Goal: Register for event/course

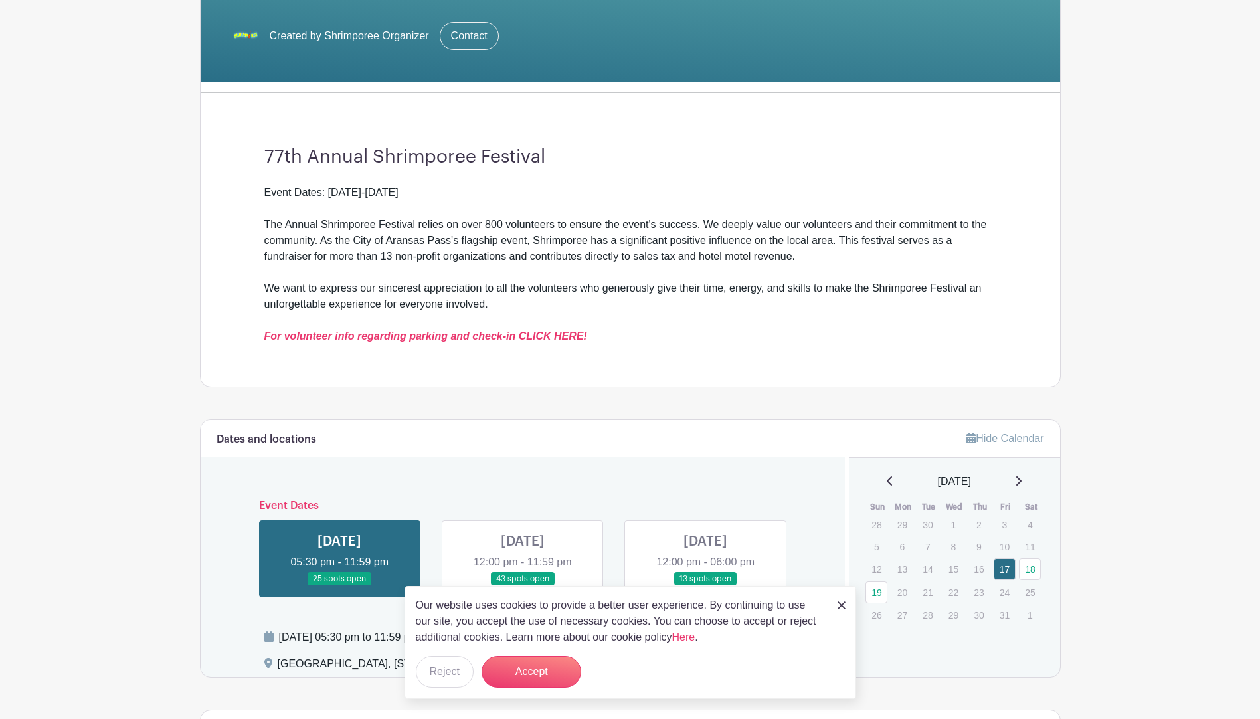
scroll to position [332, 0]
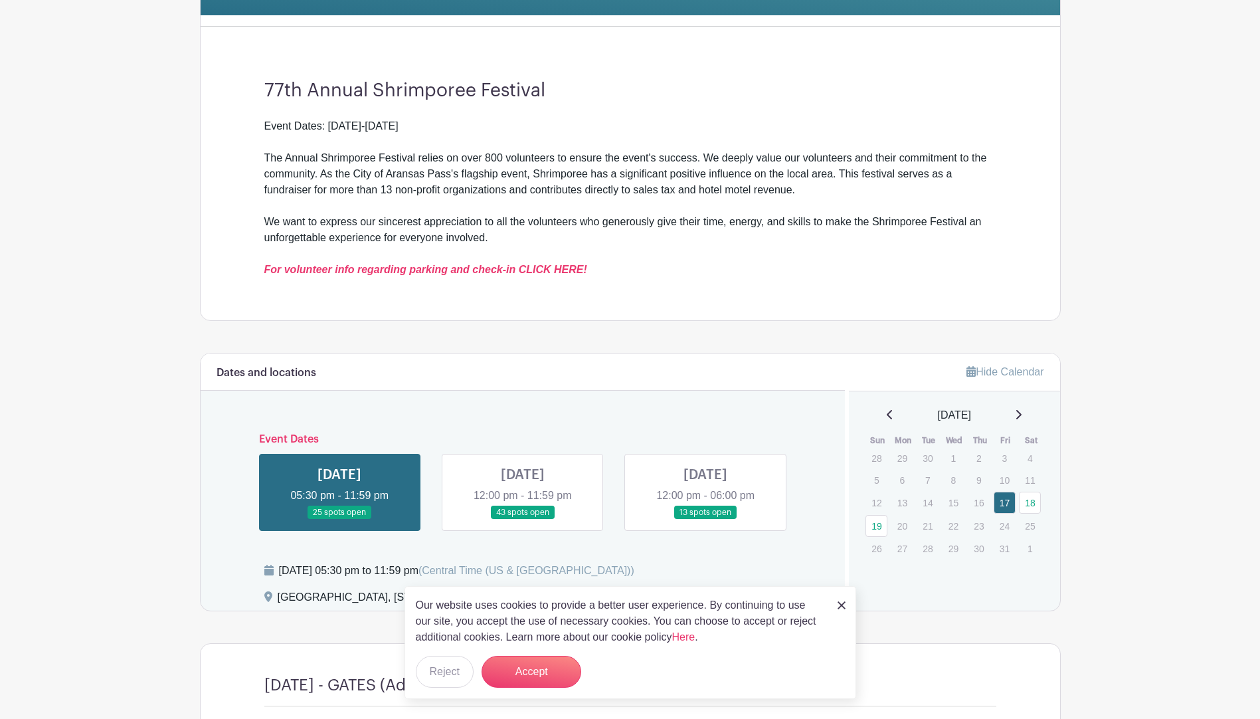
click at [842, 606] on img at bounding box center [842, 605] width 8 height 8
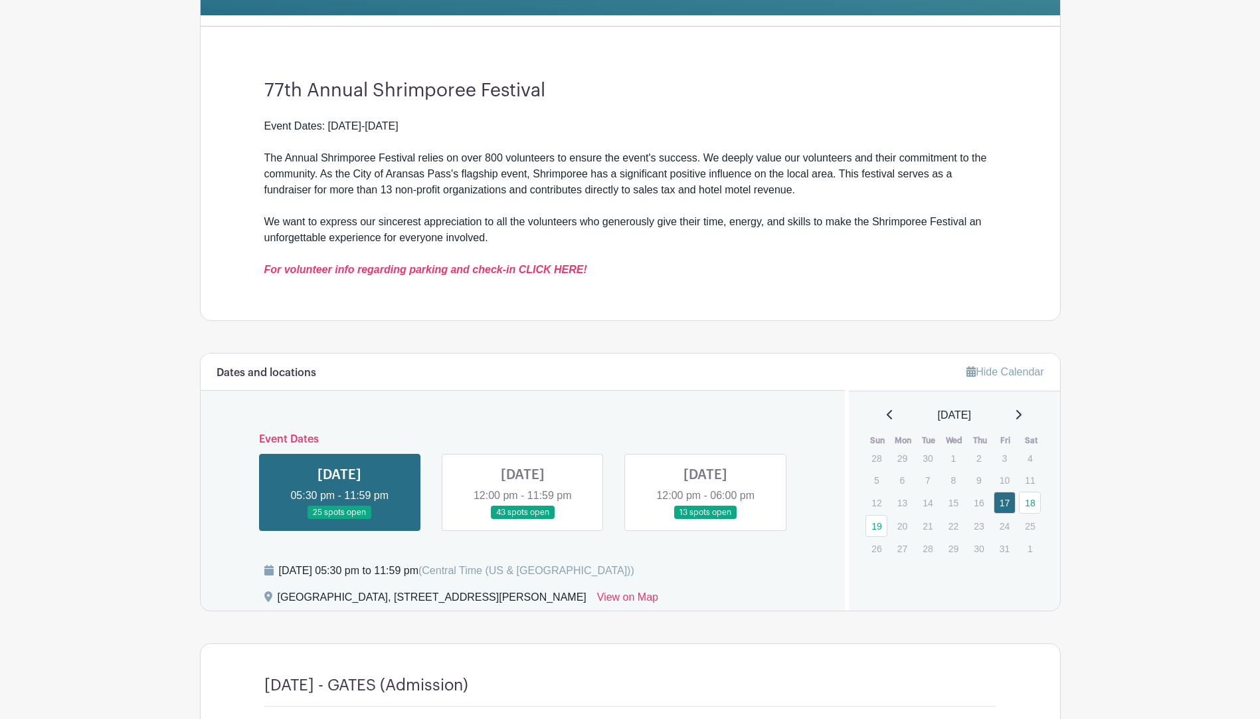
click at [523, 519] on link at bounding box center [523, 519] width 0 height 0
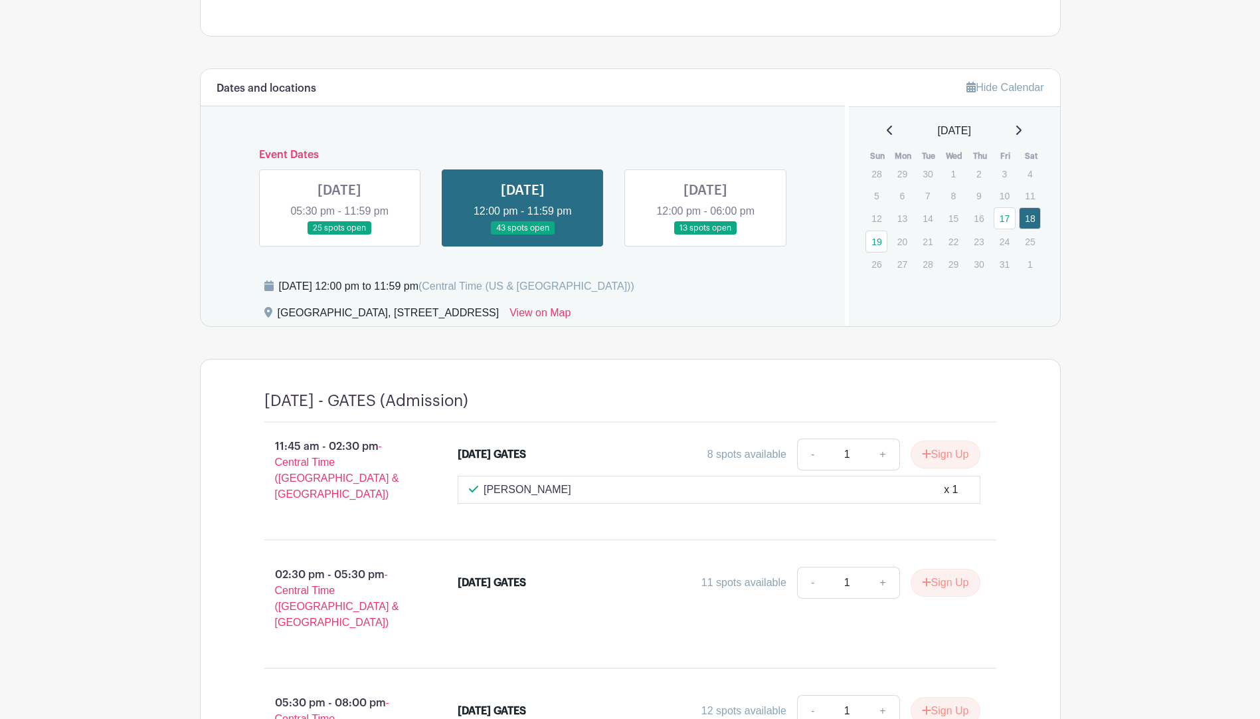
scroll to position [584, 0]
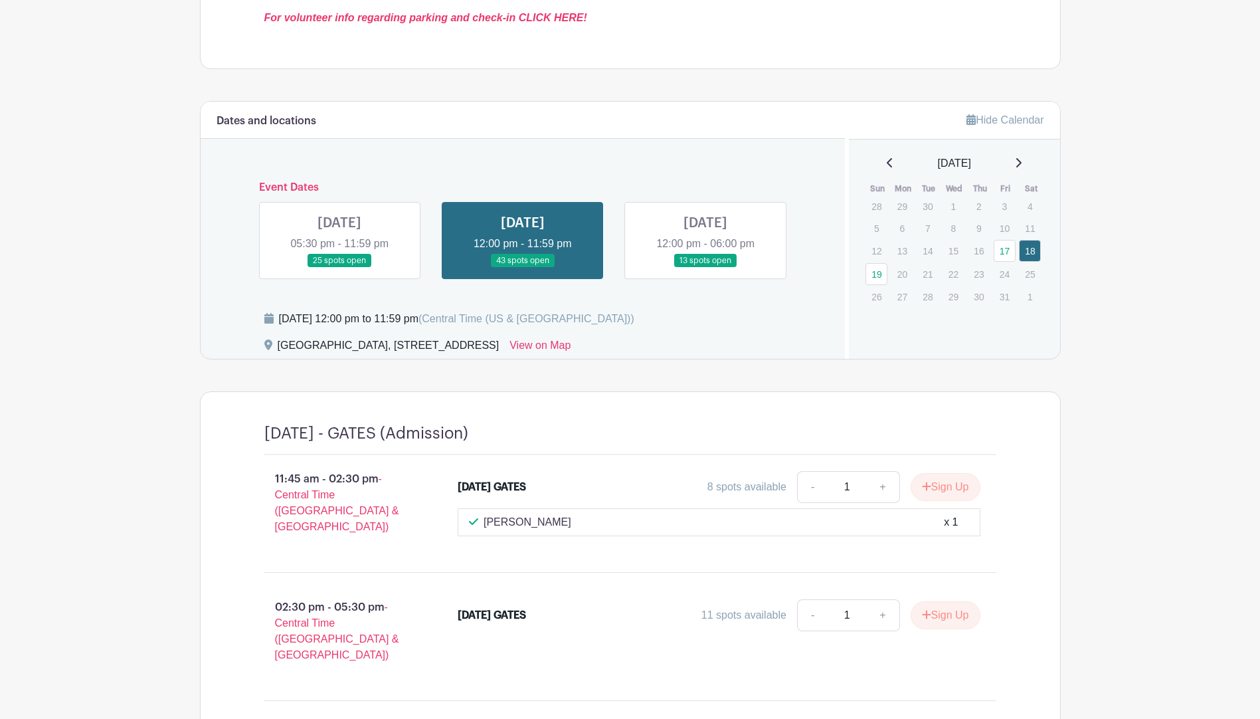
click at [339, 268] on link at bounding box center [339, 268] width 0 height 0
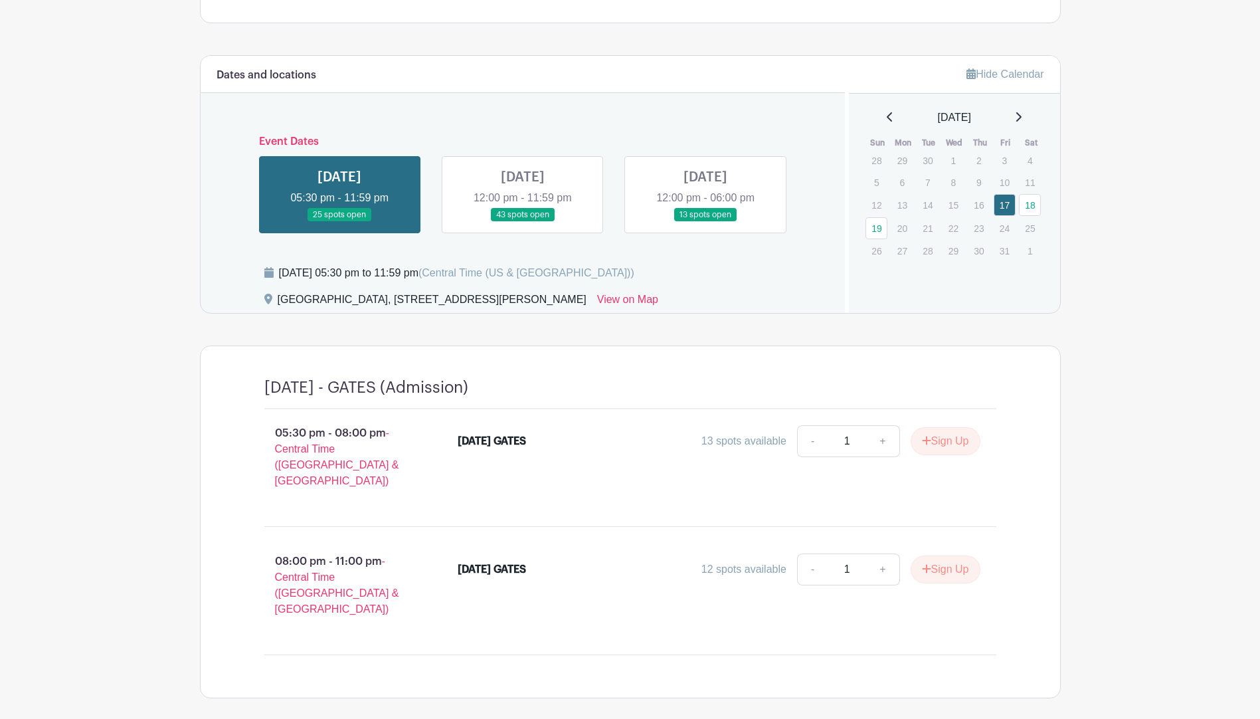
scroll to position [618, 0]
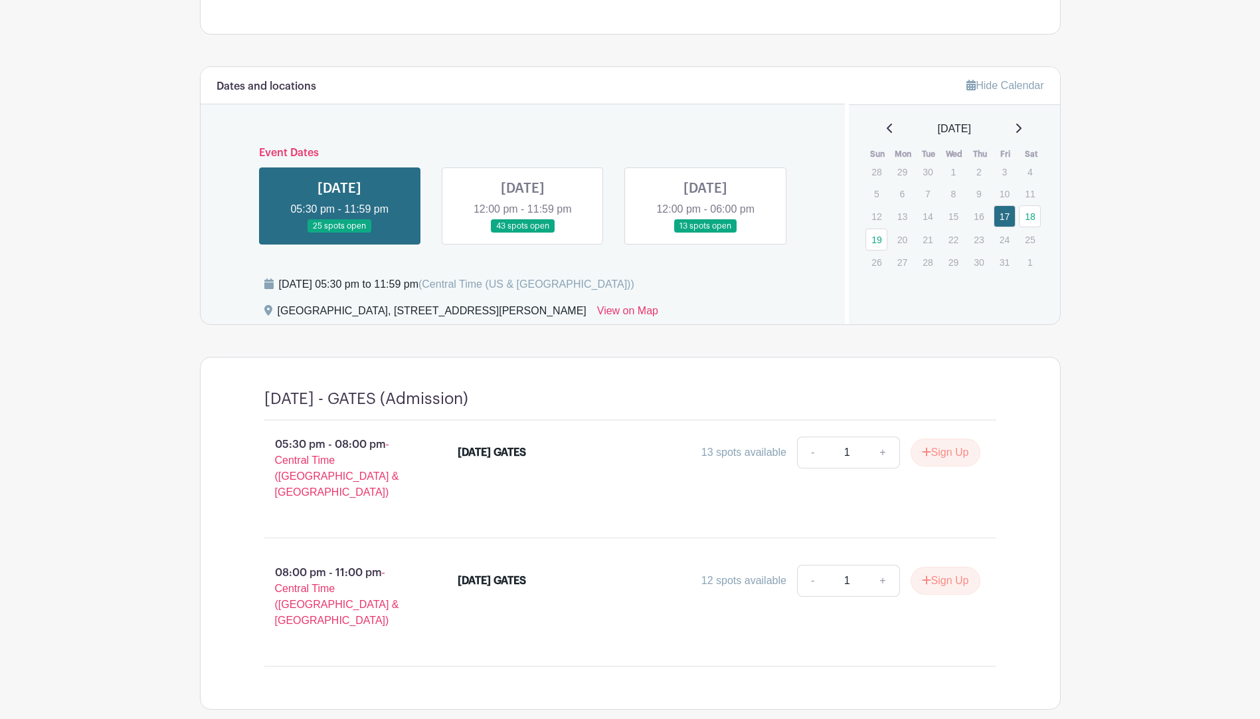
click at [706, 233] on link at bounding box center [706, 233] width 0 height 0
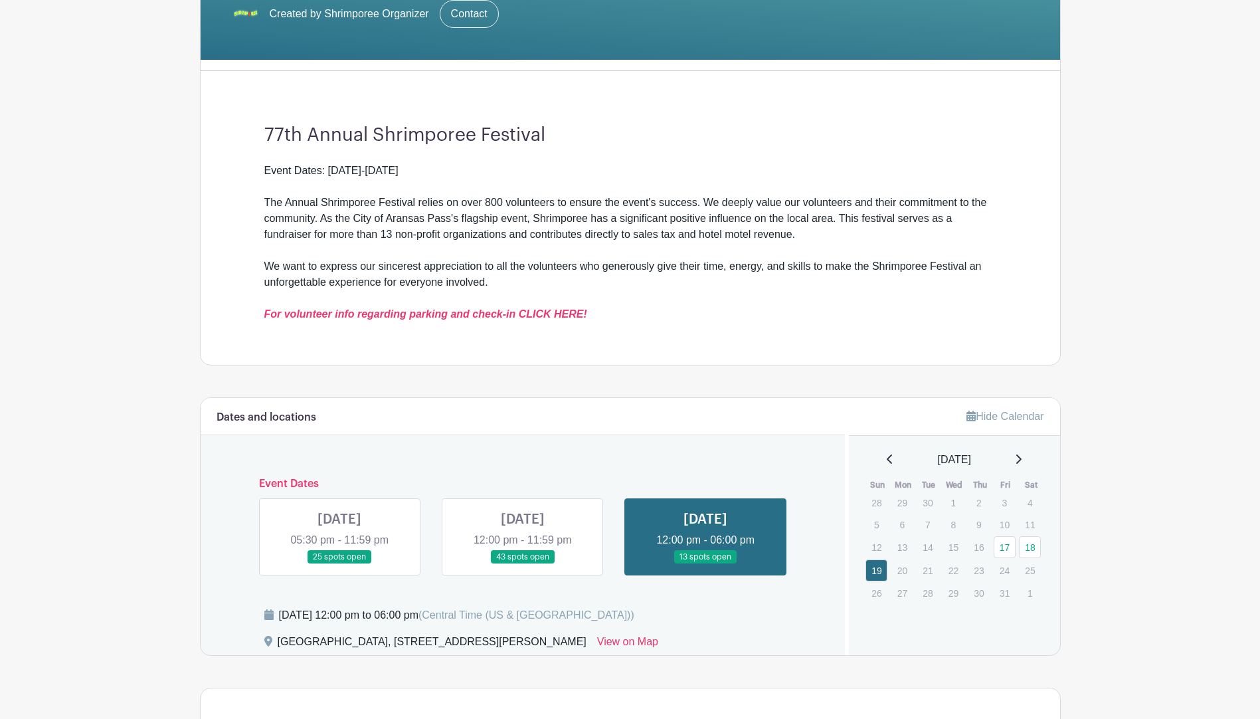
scroll to position [399, 0]
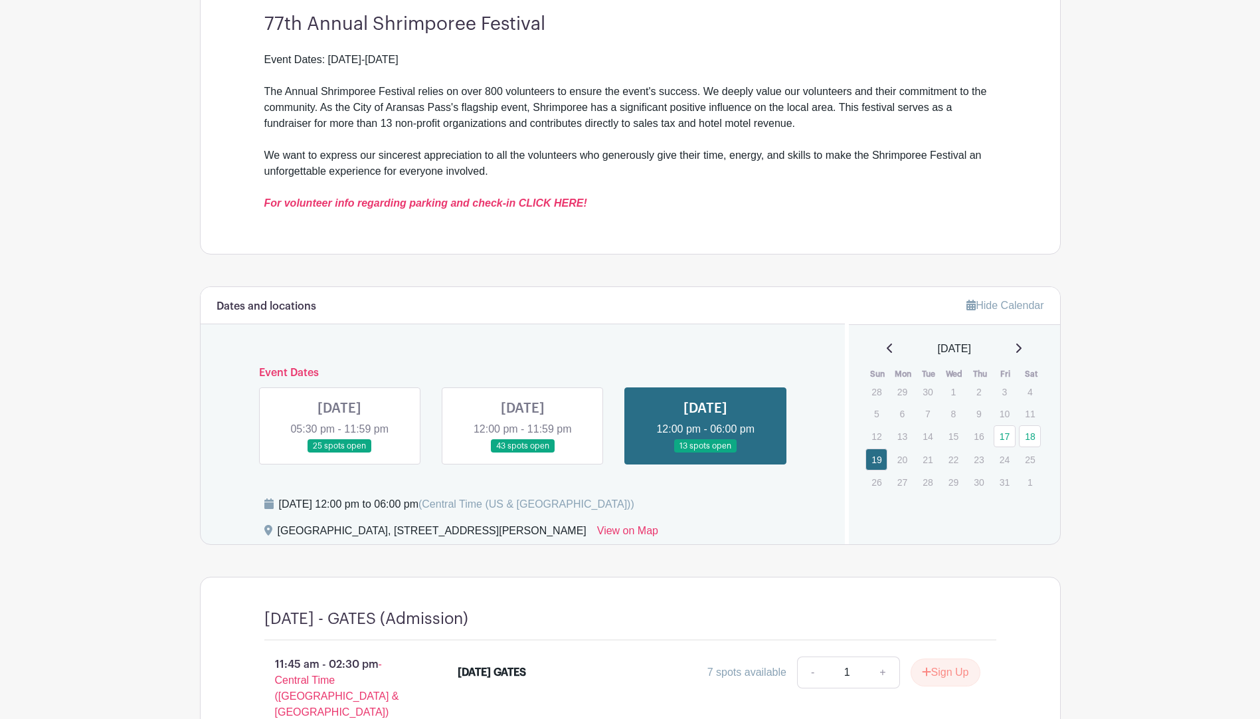
click at [523, 453] on link at bounding box center [523, 453] width 0 height 0
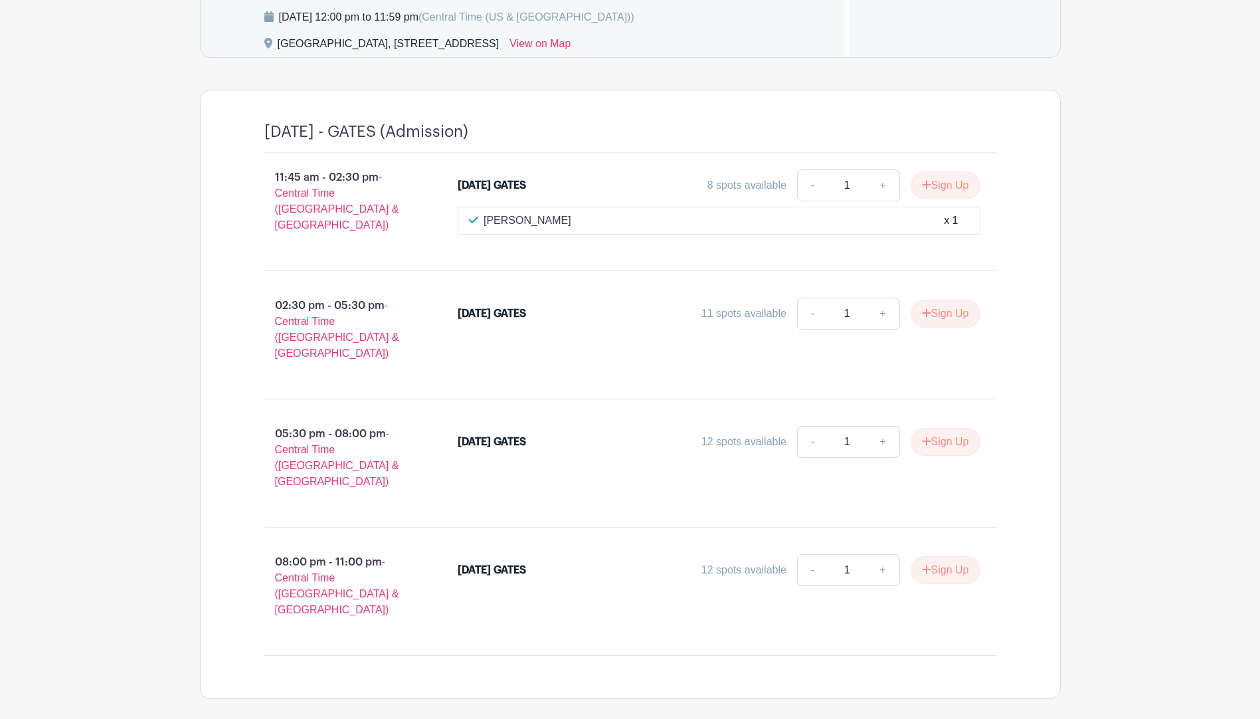
scroll to position [797, 0]
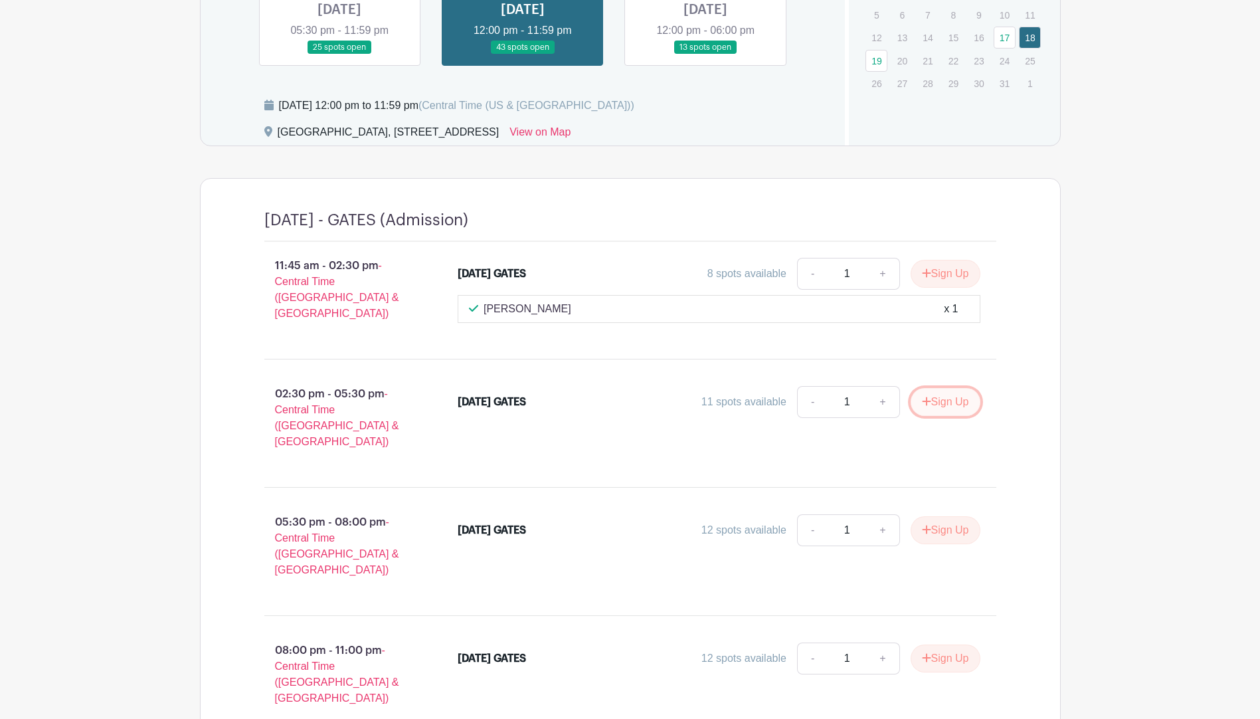
click at [947, 395] on button "Sign Up" at bounding box center [946, 402] width 70 height 28
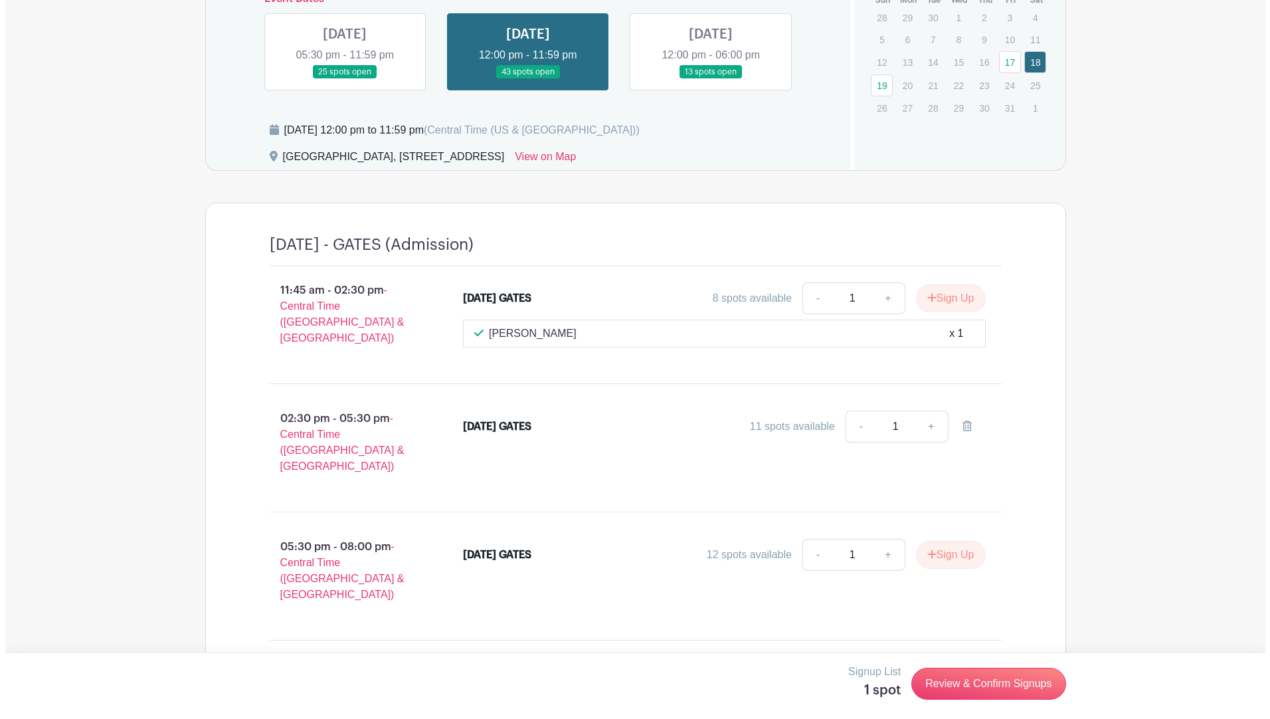
scroll to position [783, 0]
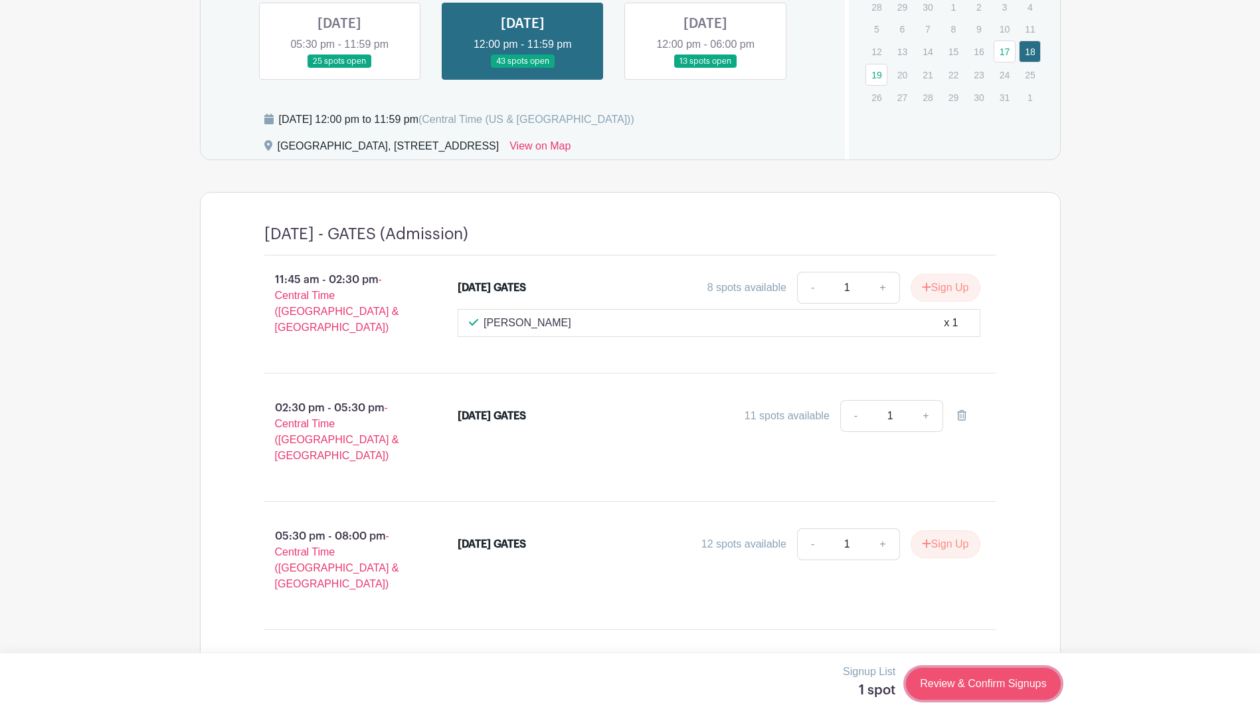
click at [970, 681] on link "Review & Confirm Signups" at bounding box center [983, 684] width 154 height 32
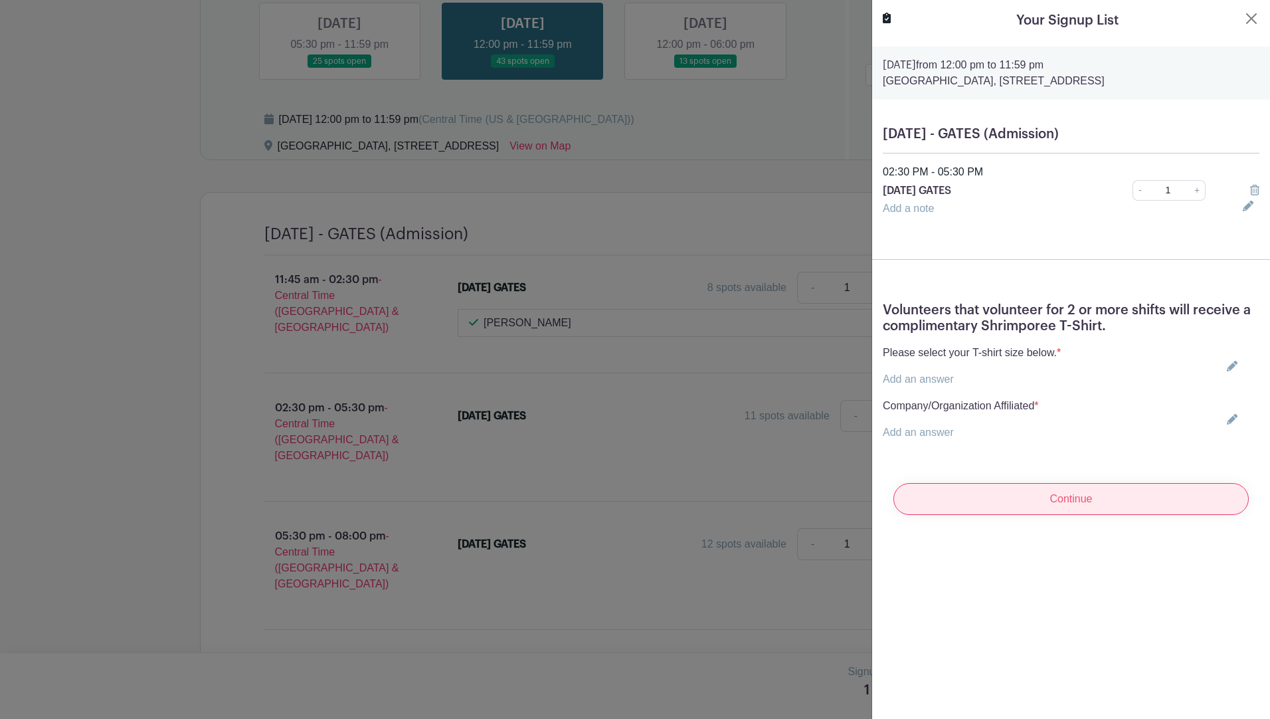
click at [1083, 512] on input "Continue" at bounding box center [1071, 499] width 355 height 32
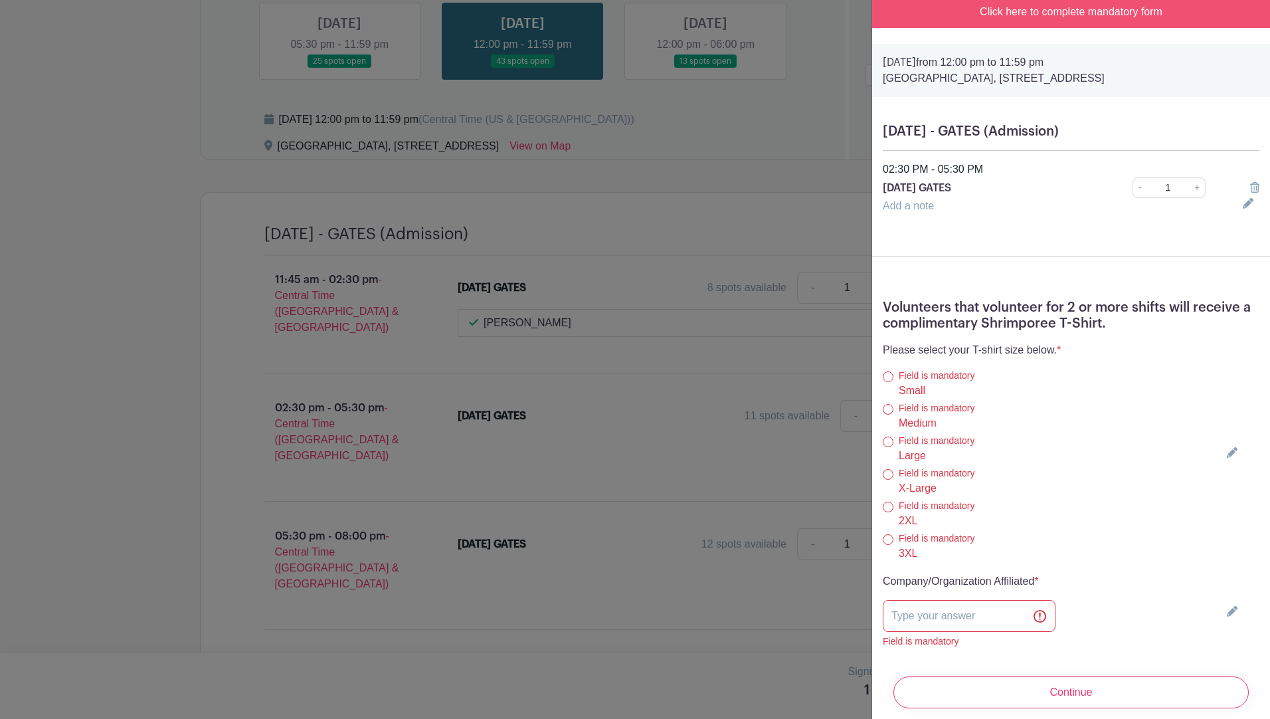
scroll to position [96, 0]
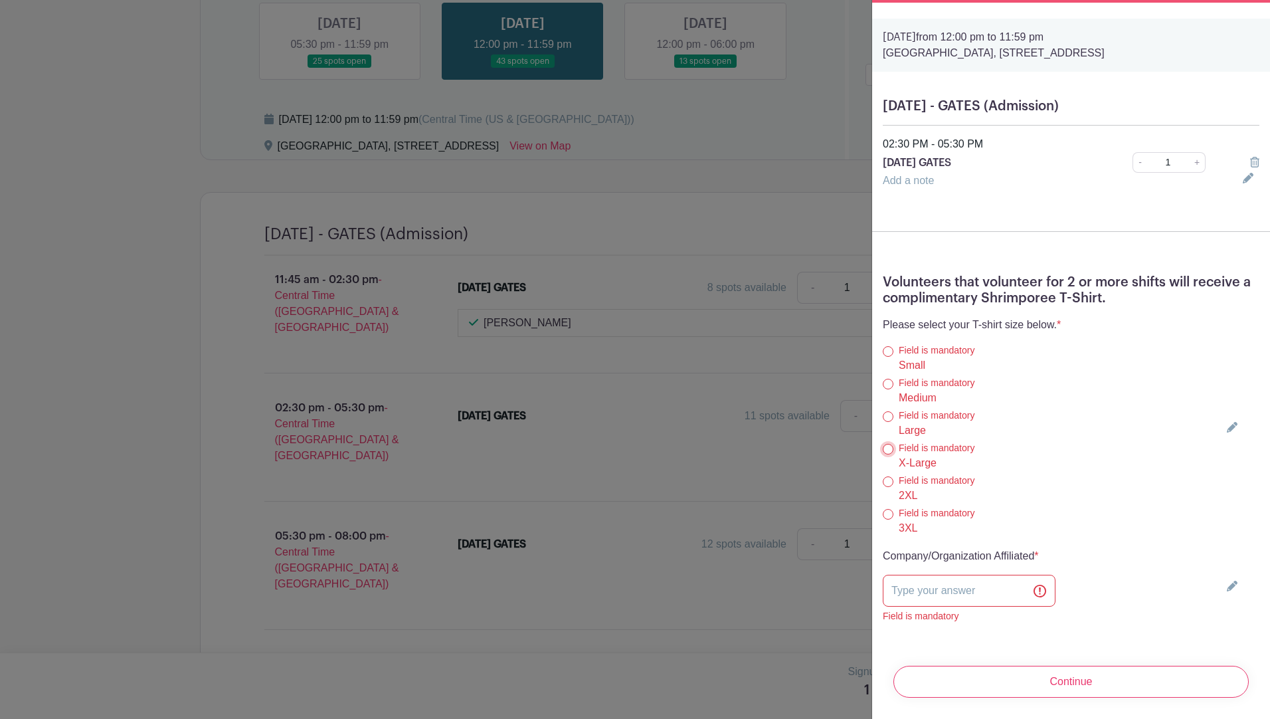
click at [888, 444] on input "X-Large" at bounding box center [888, 449] width 11 height 11
radio input "true"
click at [887, 444] on input "X-Large" at bounding box center [888, 449] width 11 height 11
click at [892, 444] on input "X-Large" at bounding box center [888, 449] width 11 height 11
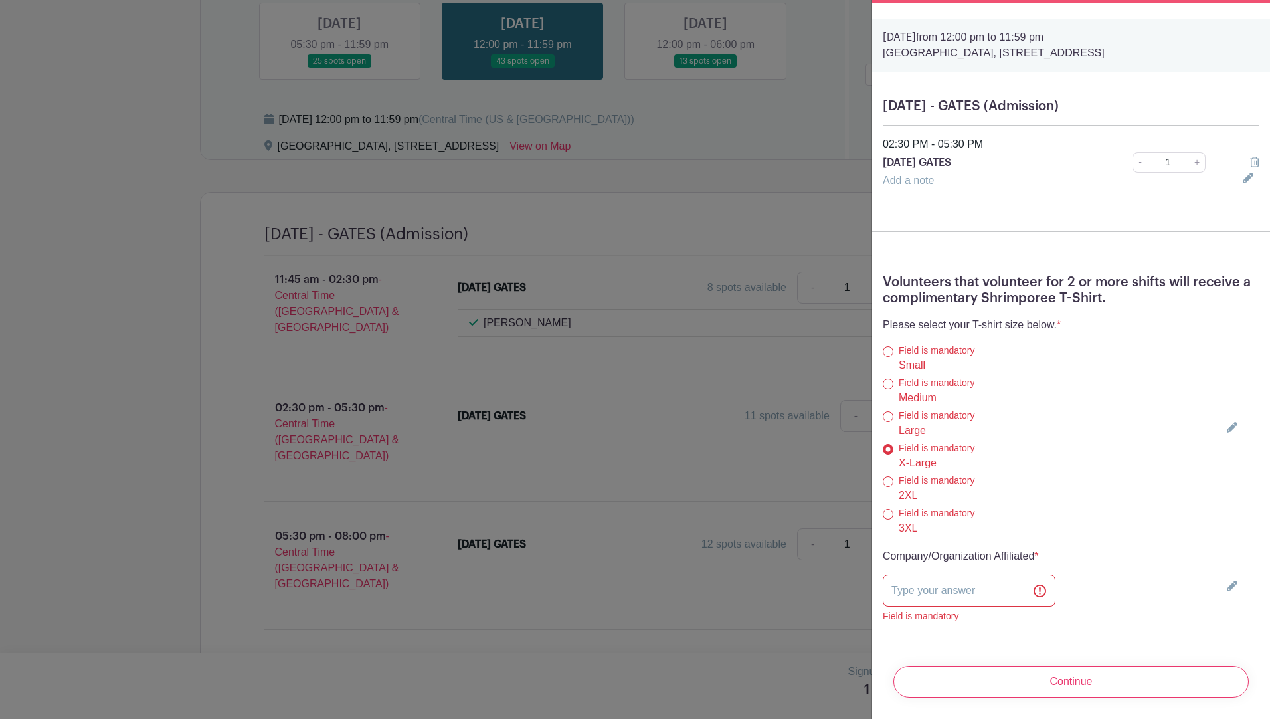
click at [1059, 446] on div "Field is mandatory X-Large" at bounding box center [972, 456] width 178 height 30
click at [913, 577] on input "text" at bounding box center [969, 591] width 173 height 32
click at [921, 579] on input "Port Of CC" at bounding box center [969, 591] width 173 height 32
click at [962, 577] on input "Port of CC" at bounding box center [969, 591] width 173 height 32
type input "Port of CC"
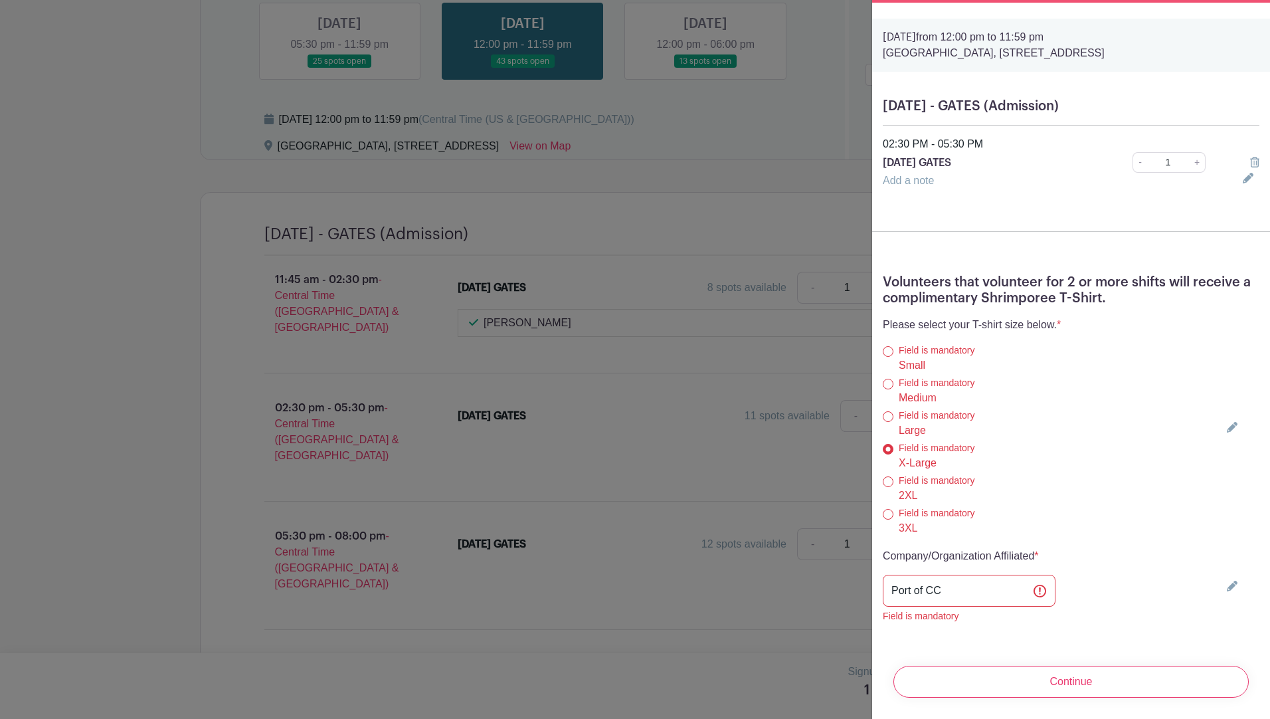
click at [1081, 666] on input "Continue" at bounding box center [1071, 682] width 355 height 32
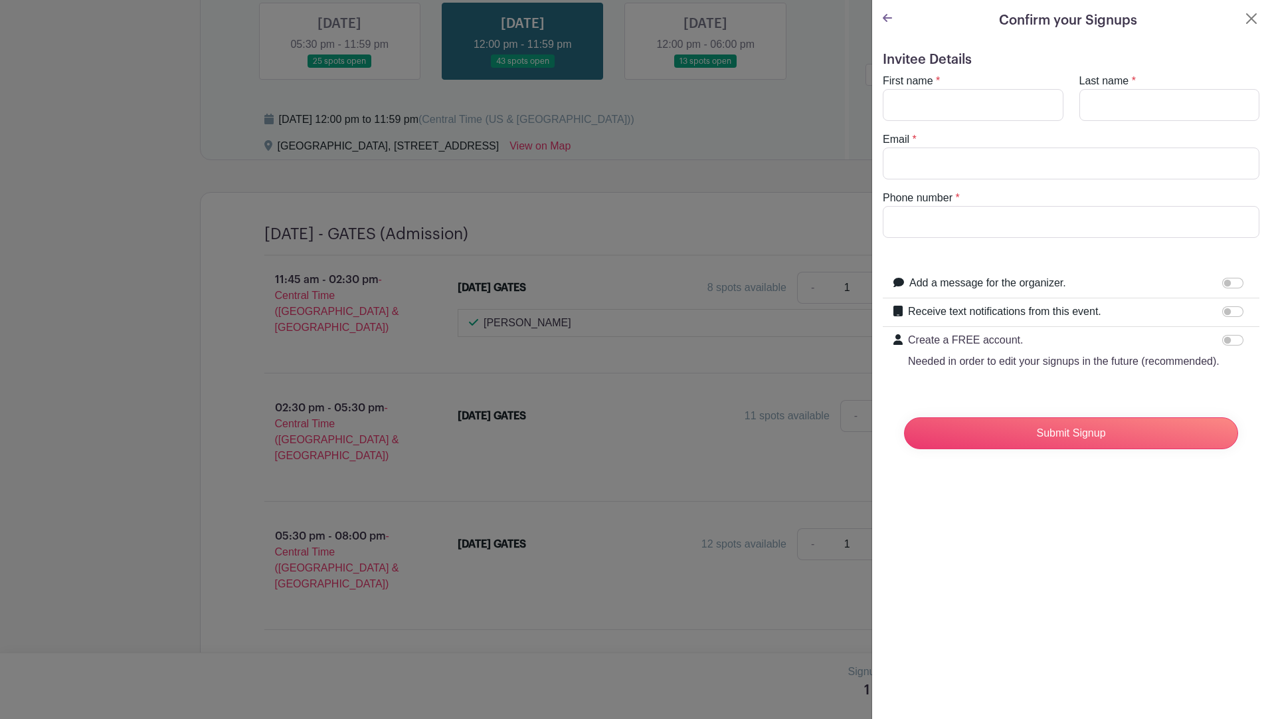
scroll to position [0, 0]
click at [943, 110] on input "First name" at bounding box center [973, 105] width 181 height 32
type input "[PERSON_NAME]"
type input "[PHONE_NUMBER]"
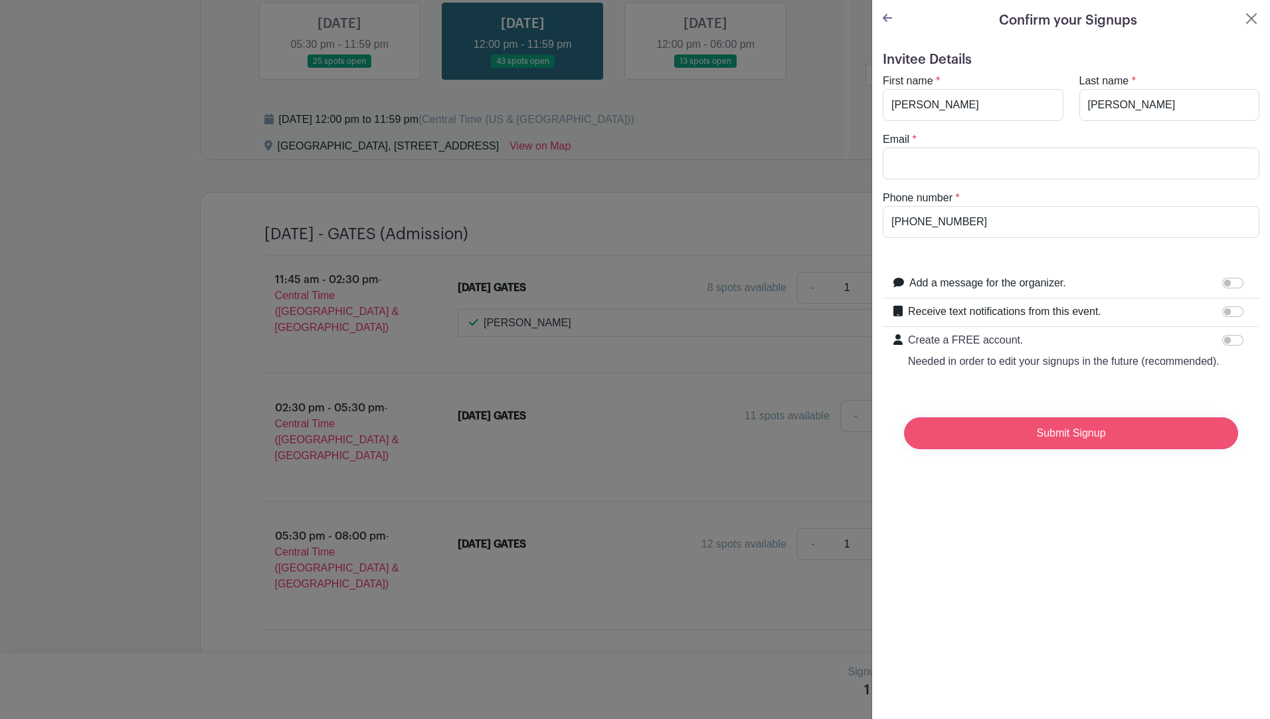
click at [1024, 449] on input "Submit Signup" at bounding box center [1071, 433] width 334 height 32
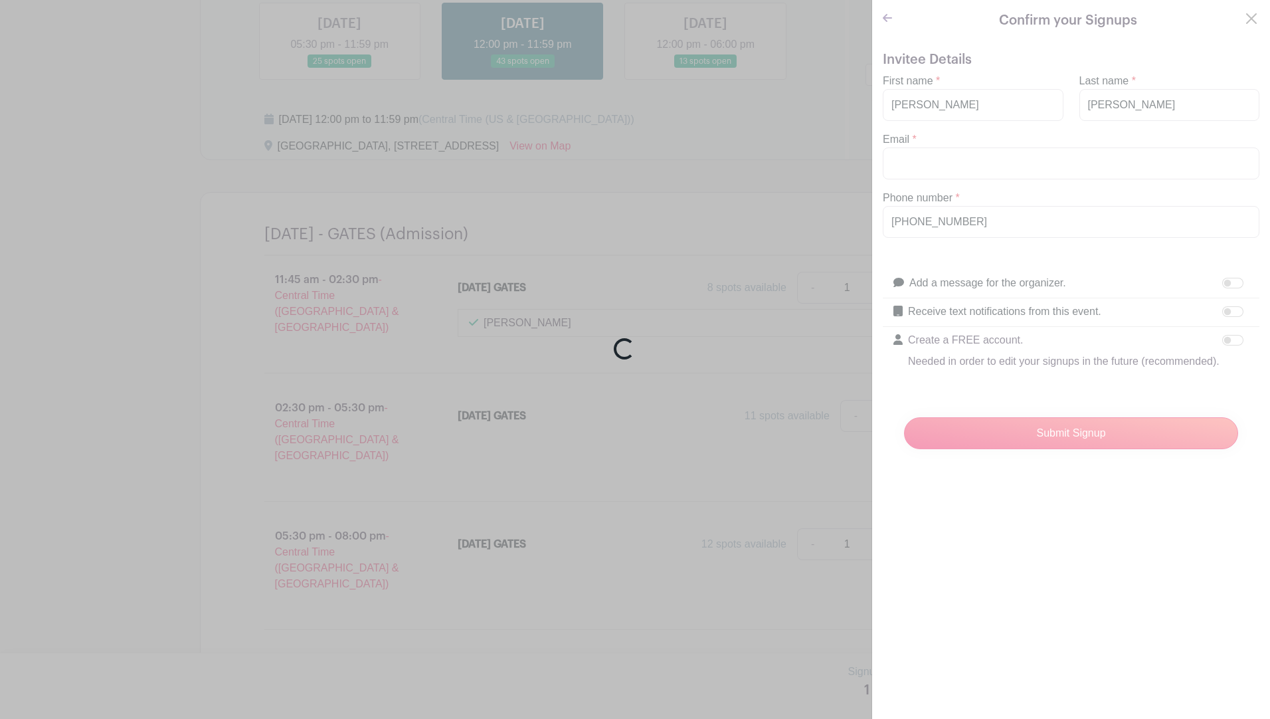
click at [921, 163] on div "Loading..." at bounding box center [635, 359] width 1270 height 719
click at [1028, 546] on div "Loading..." at bounding box center [635, 359] width 1270 height 719
